Goal: Navigation & Orientation: Find specific page/section

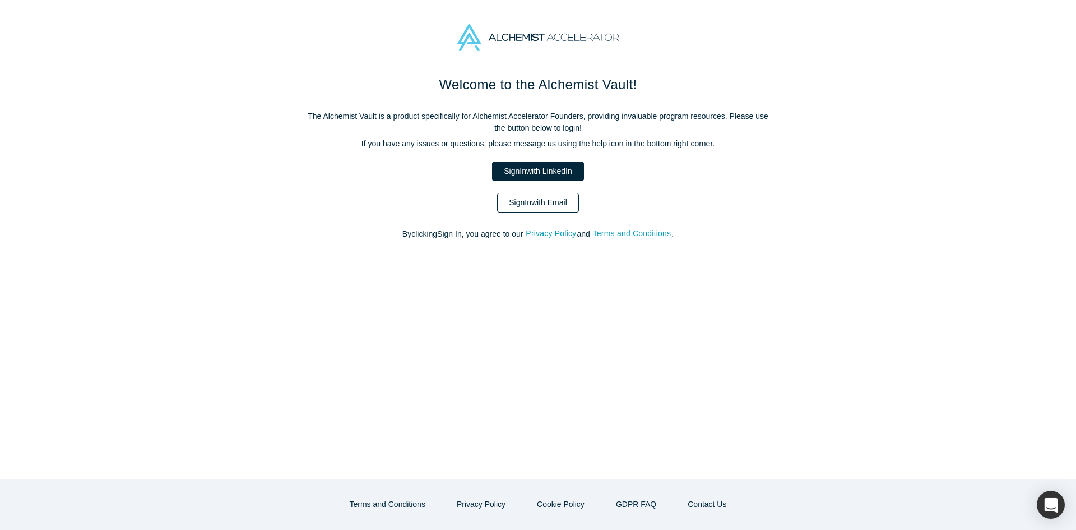
click at [544, 201] on link "Sign In with Email" at bounding box center [538, 203] width 82 height 20
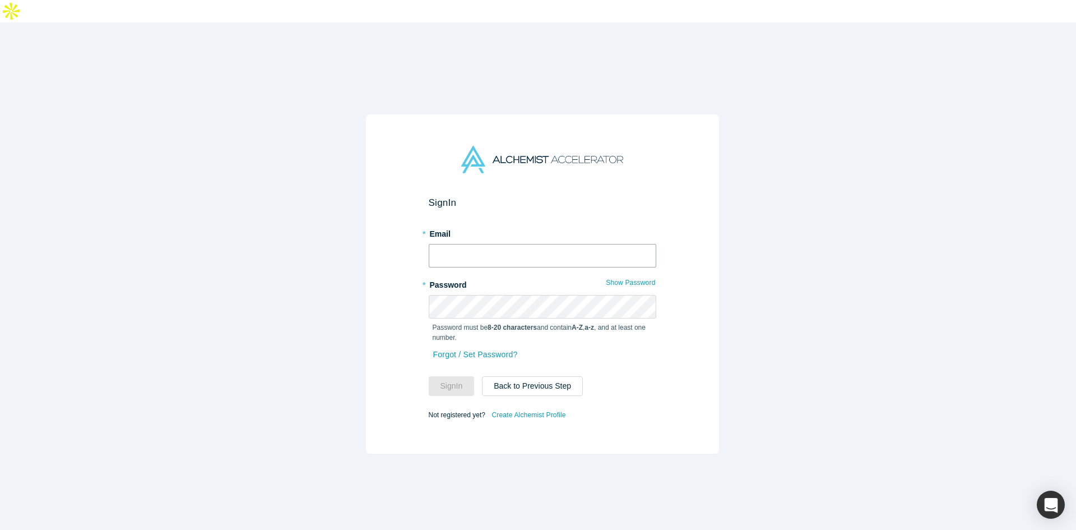
click at [514, 244] on input "text" at bounding box center [543, 256] width 228 height 24
click at [482, 244] on input "text" at bounding box center [543, 256] width 228 height 24
type input "[EMAIL_ADDRESS]"
click at [633, 244] on input "[EMAIL_ADDRESS]" at bounding box center [543, 256] width 228 height 24
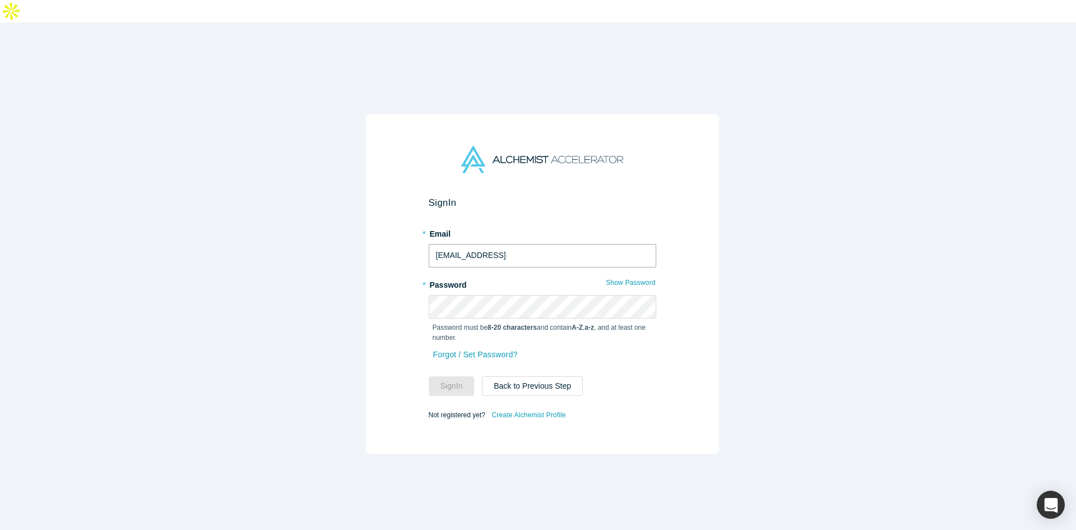
click at [578, 244] on input "[EMAIL_ADDRESS]" at bounding box center [543, 256] width 228 height 24
click at [466, 376] on button "Sign In" at bounding box center [452, 386] width 46 height 20
